Goal: Find specific fact

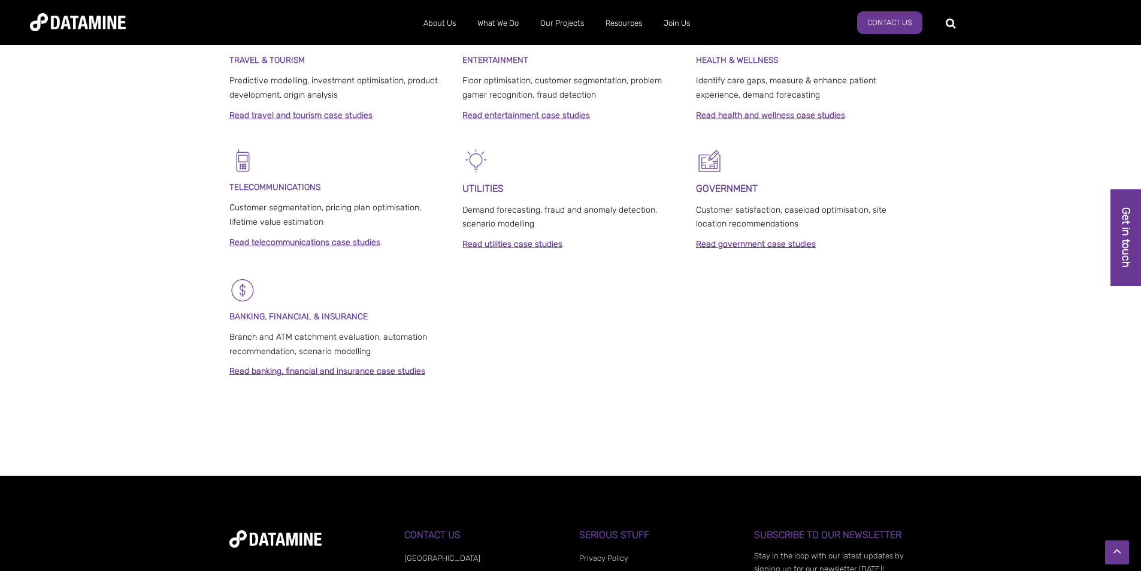
scroll to position [779, 0]
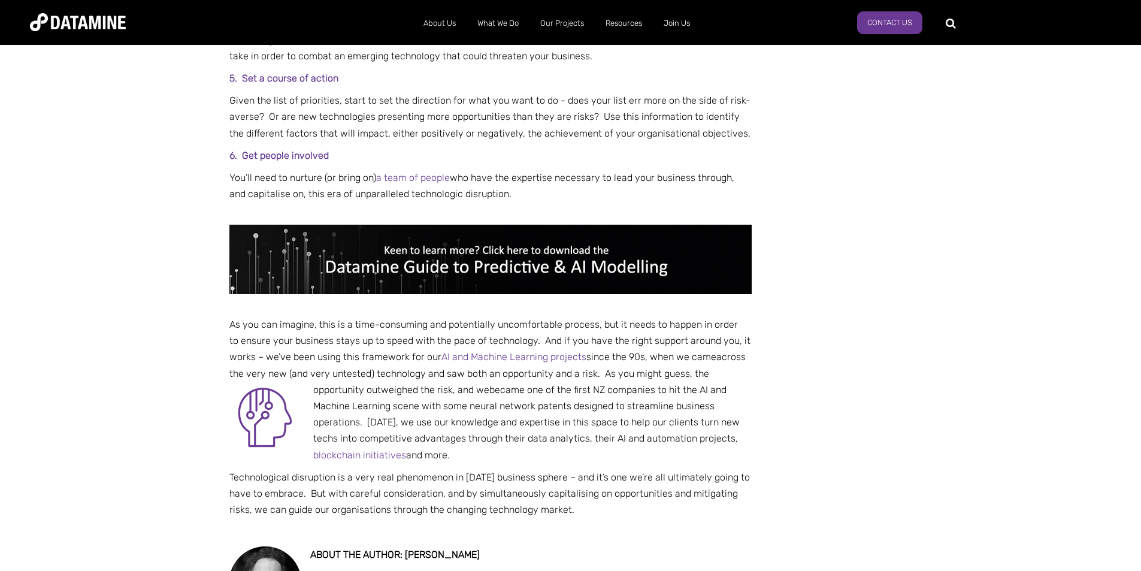
scroll to position [1517, 0]
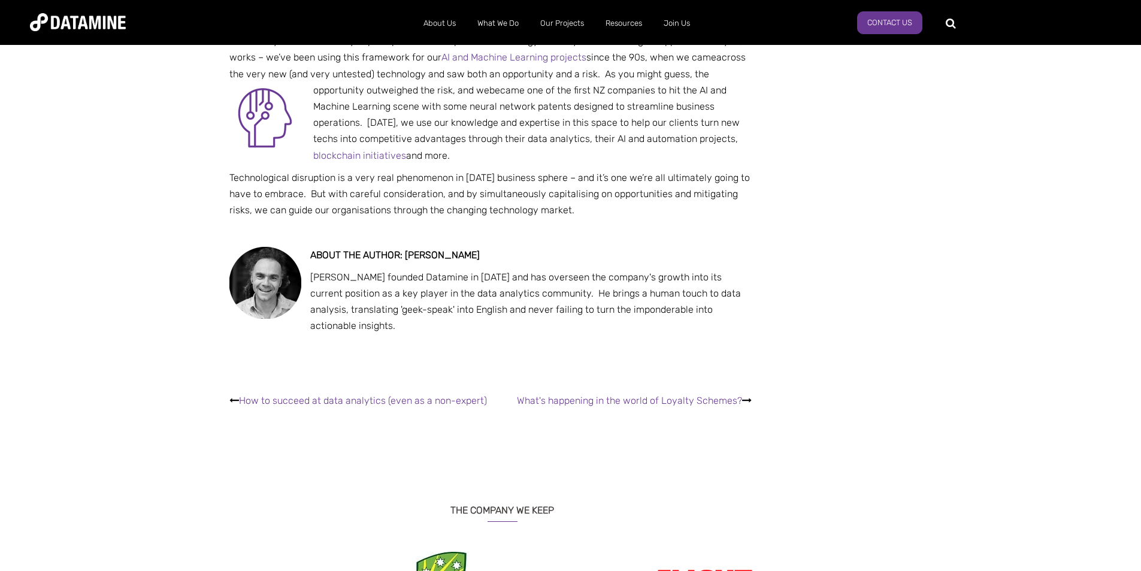
click at [270, 247] on img at bounding box center [265, 283] width 72 height 72
drag, startPoint x: 486, startPoint y: 181, endPoint x: 406, endPoint y: 180, distance: 80.3
click at [406, 247] on p "ABOUT THE AUTHOR: PAUL O'CONNOR" at bounding box center [490, 255] width 523 height 16
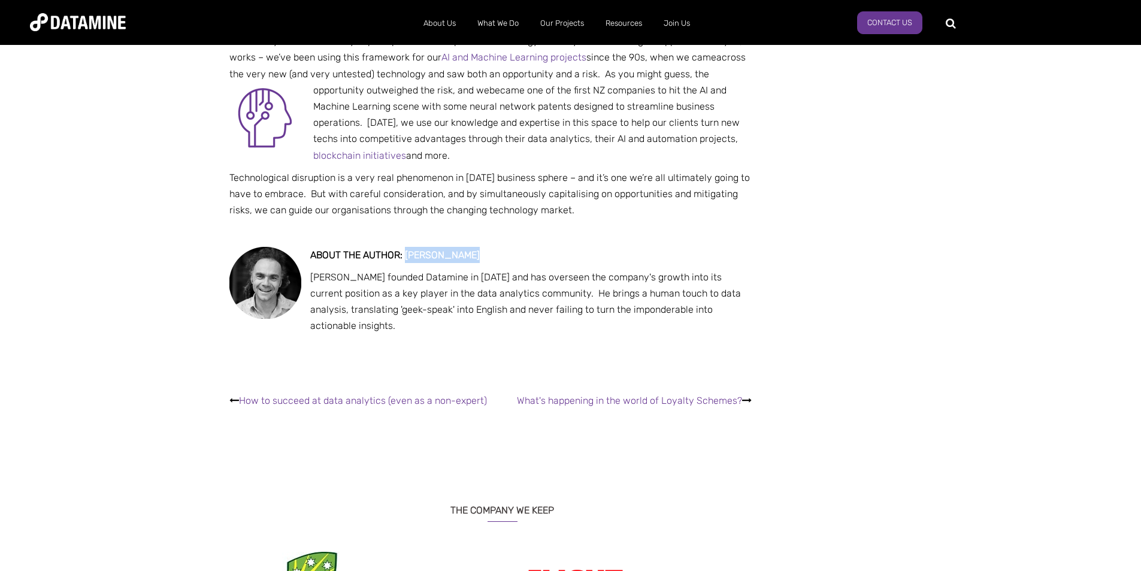
copy span "PAUL O'CONNOR"
